Goal: Complete application form

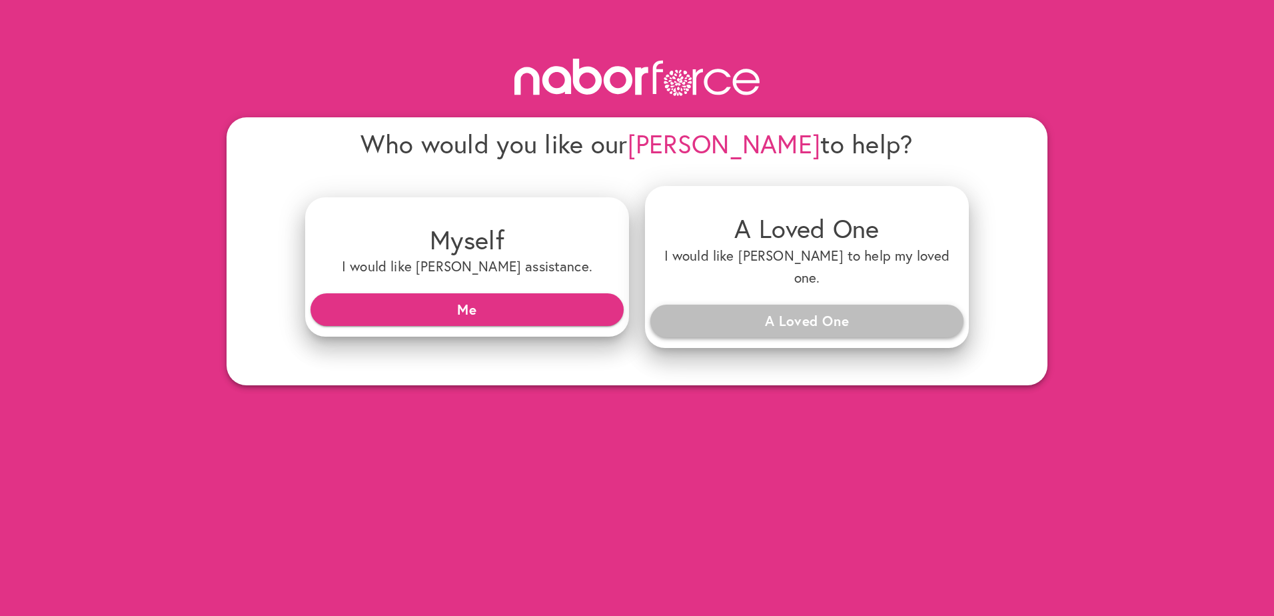
click at [819, 309] on span "A Loved One" at bounding box center [807, 321] width 292 height 24
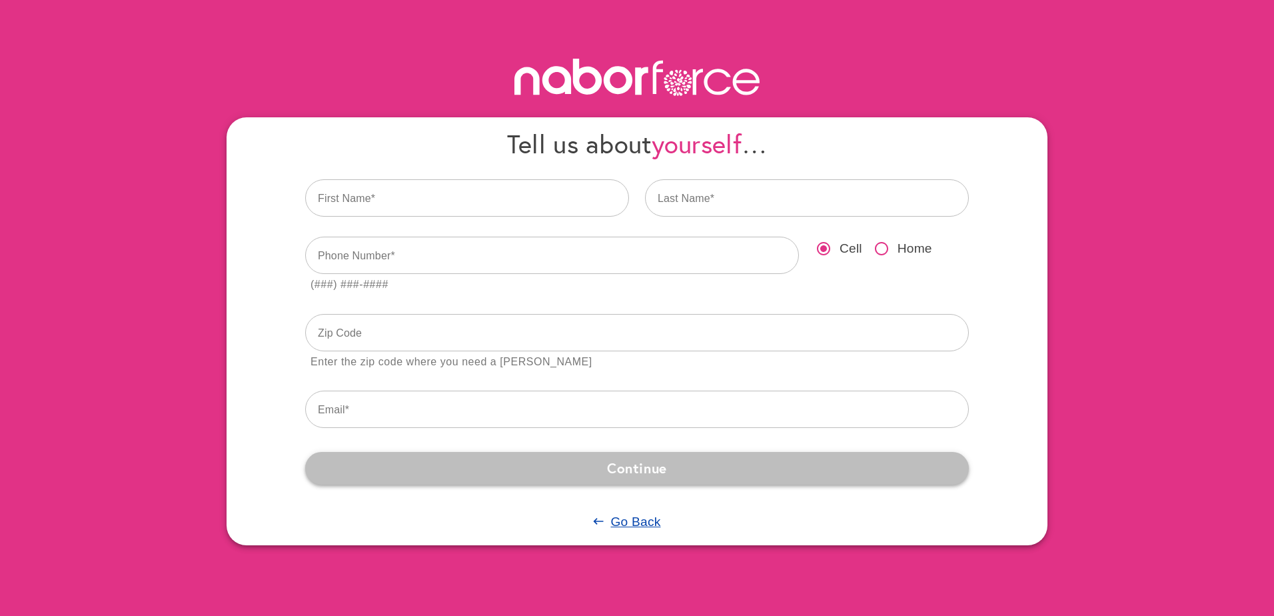
click at [668, 459] on span "Continue" at bounding box center [637, 468] width 642 height 24
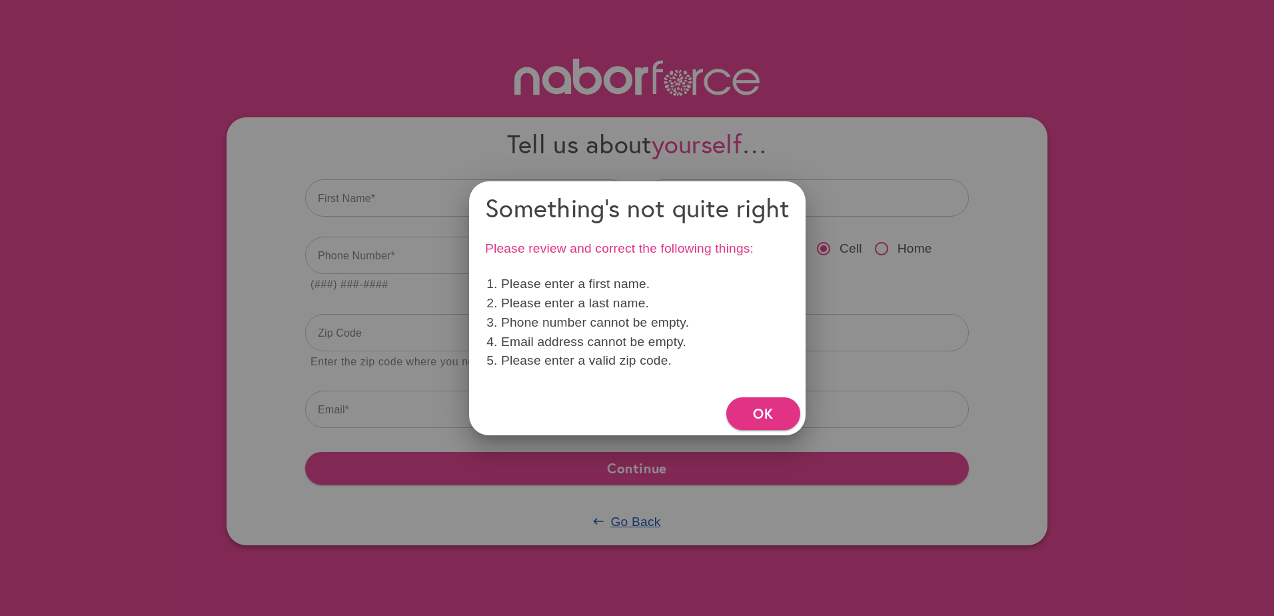
click at [706, 477] on div at bounding box center [637, 308] width 1274 height 616
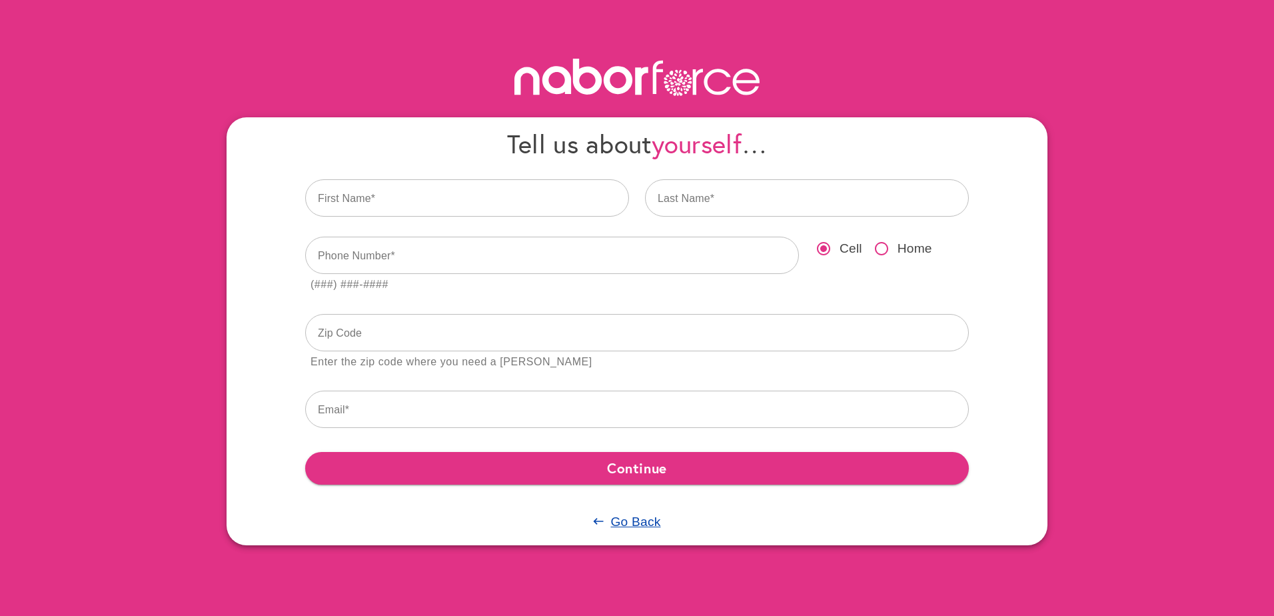
click at [695, 75] on icon at bounding box center [698, 82] width 10 height 26
click at [634, 519] on u "Go Back" at bounding box center [635, 521] width 50 height 14
